Goal: Check status: Check status

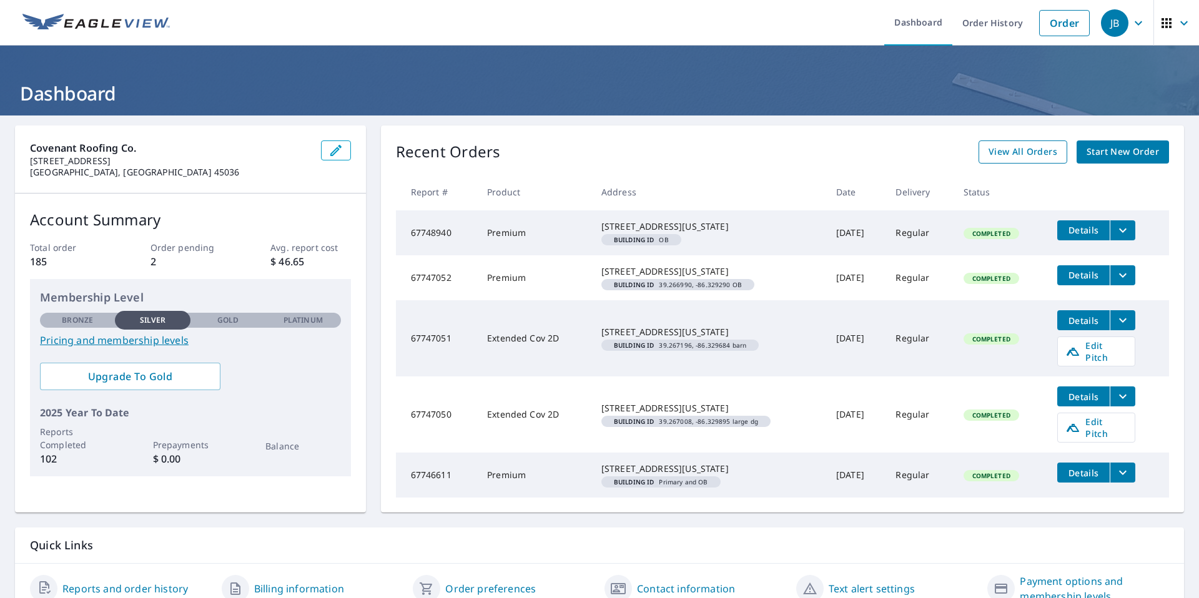
click at [1020, 156] on span "View All Orders" at bounding box center [1023, 152] width 69 height 16
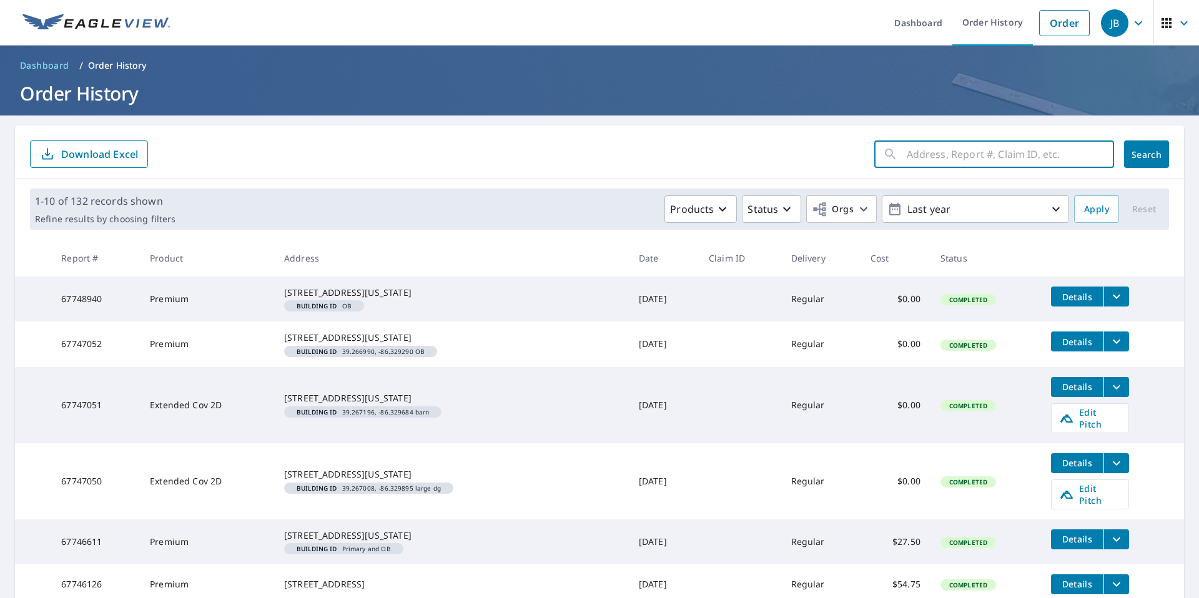
click at [907, 160] on input "text" at bounding box center [1010, 154] width 207 height 35
type input "428"
click button "Search" at bounding box center [1147, 154] width 45 height 27
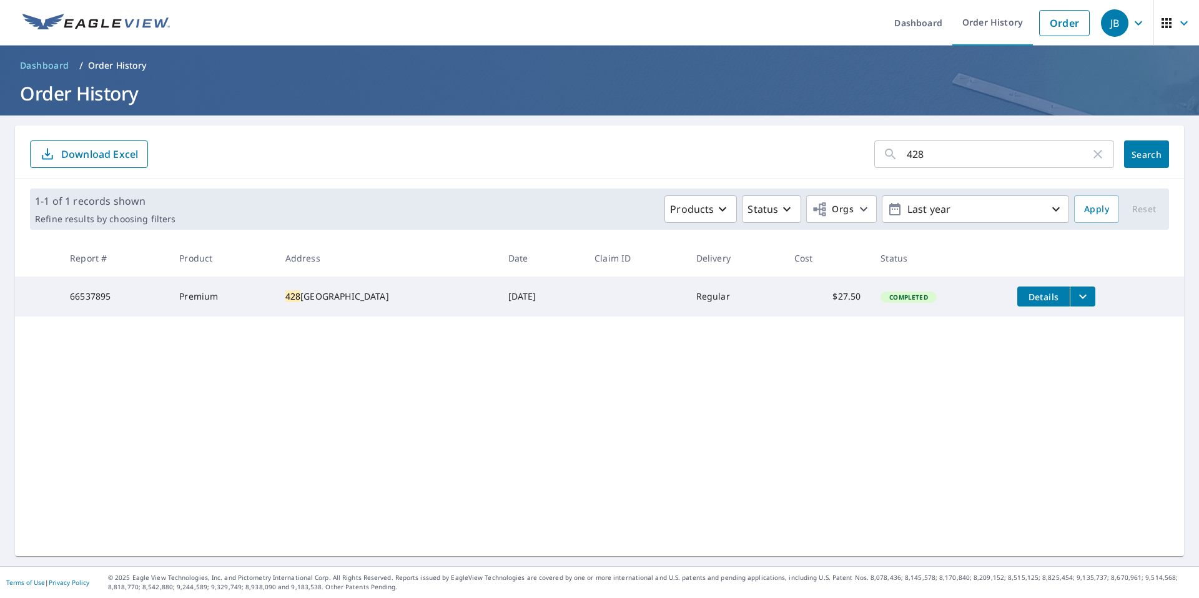
click at [1076, 301] on icon "filesDropdownBtn-66537895" at bounding box center [1083, 296] width 15 height 15
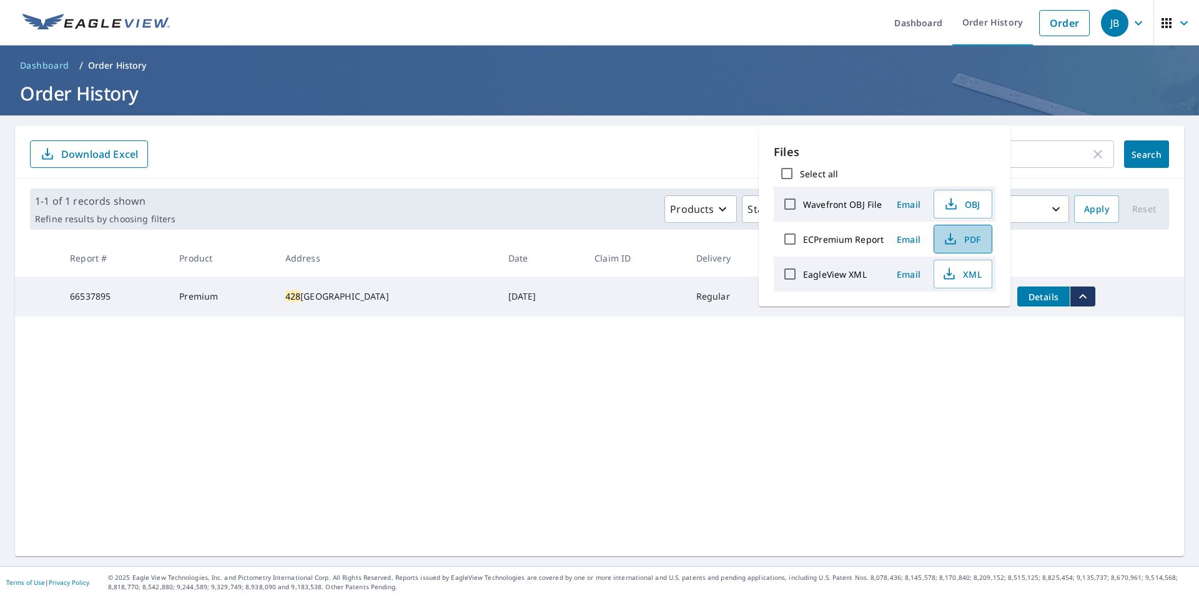
click at [952, 239] on icon "button" at bounding box center [950, 239] width 15 height 15
